Goal: Information Seeking & Learning: Learn about a topic

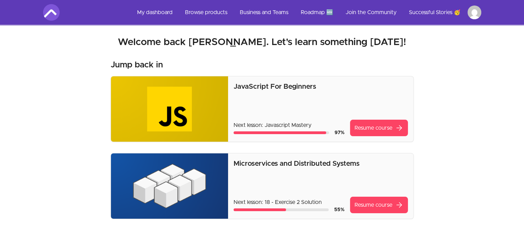
click at [389, 211] on link "Resume course arrow_forward" at bounding box center [379, 205] width 58 height 17
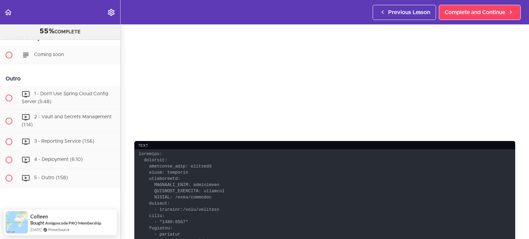
scroll to position [172, 0]
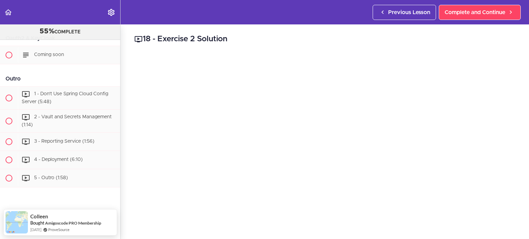
click at [278, 32] on div "18 - Exercise 2 Solution text Complete and Continue 1 - Follow us on LinkedIn 2…" at bounding box center [324, 131] width 408 height 215
